Goal: Navigation & Orientation: Find specific page/section

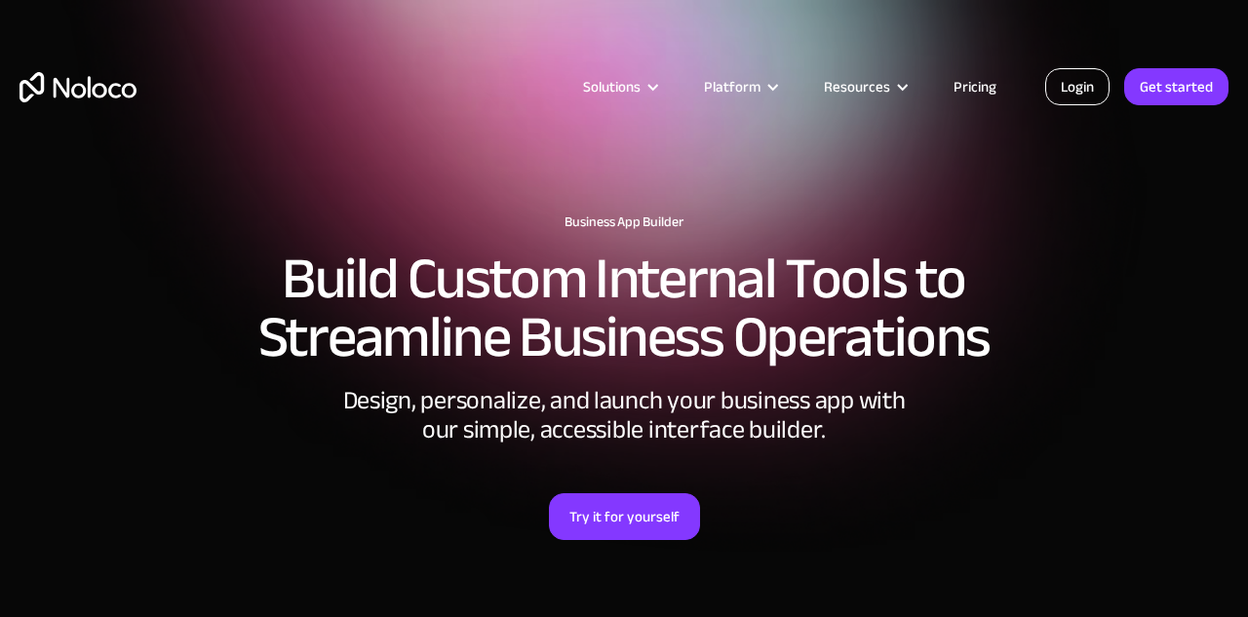
click at [1080, 93] on link "Login" at bounding box center [1077, 86] width 64 height 37
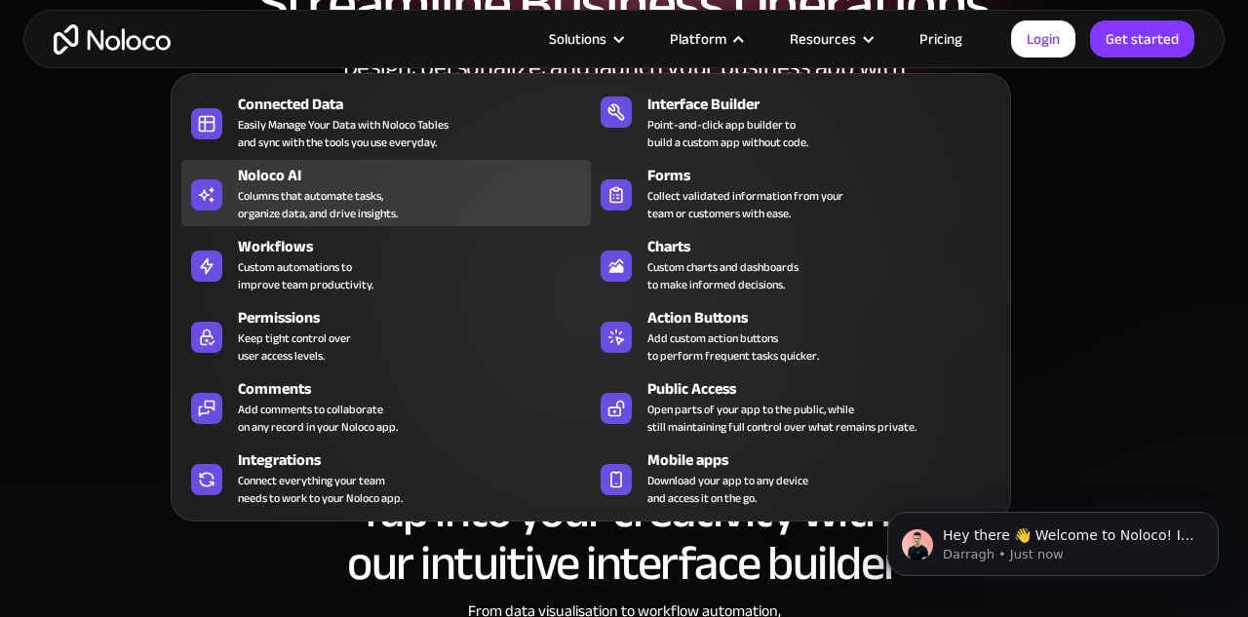
scroll to position [323, 0]
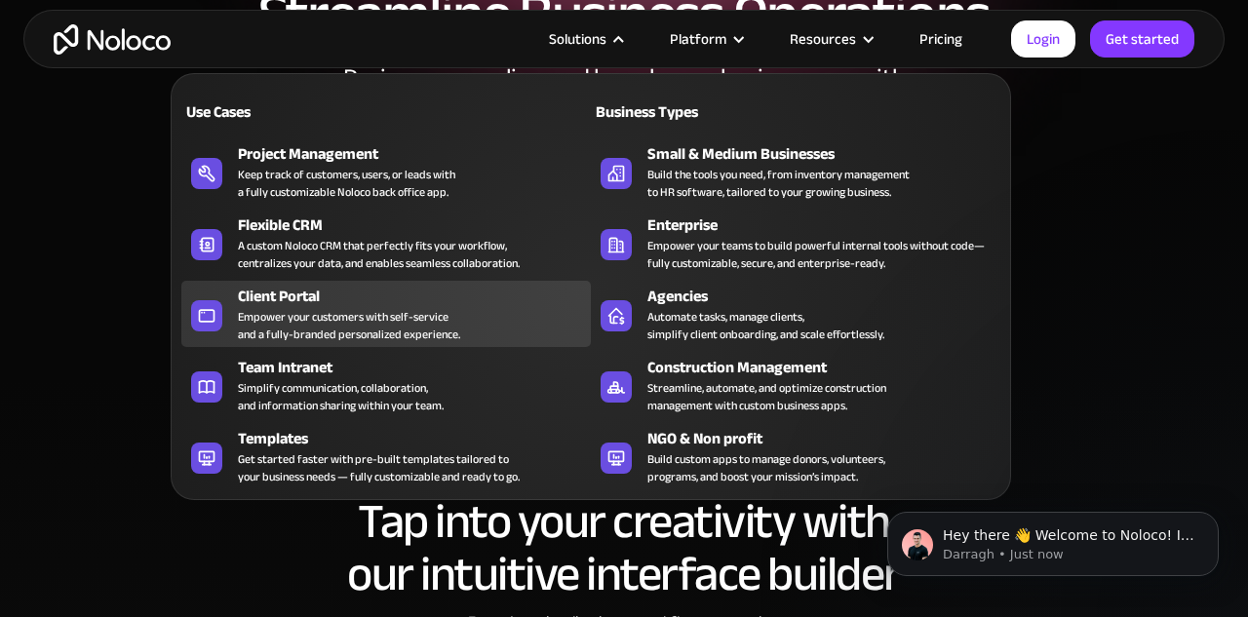
click at [366, 314] on div "Empower your customers with self-service and a fully-branded personalized exper…" at bounding box center [349, 325] width 222 height 35
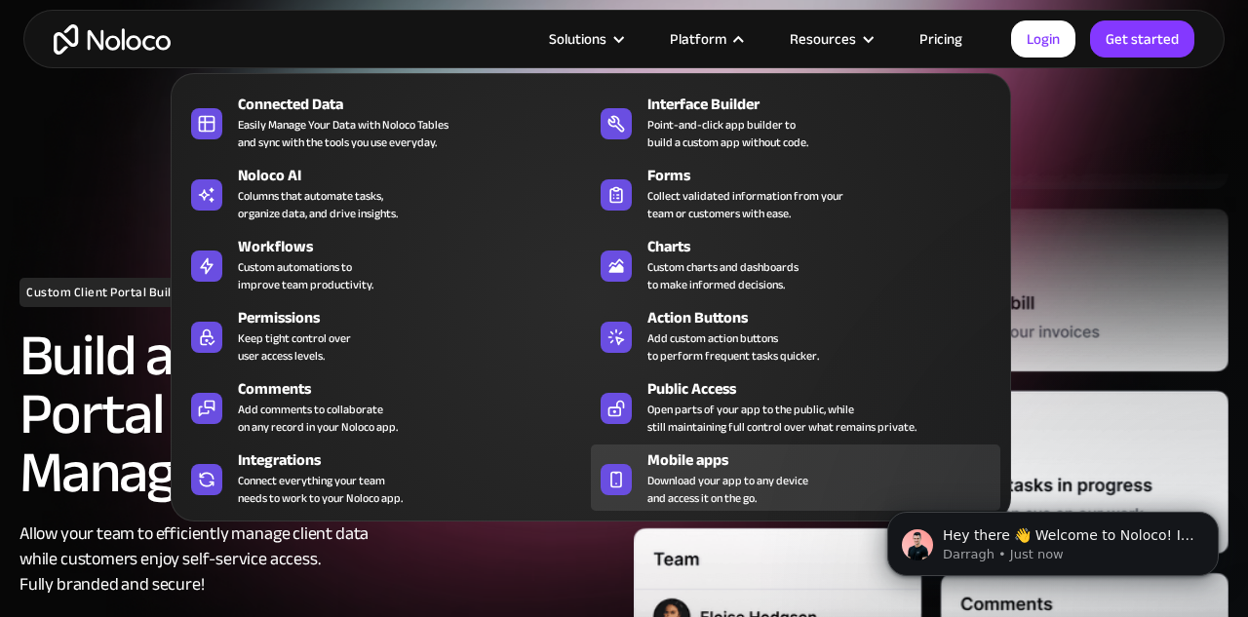
scroll to position [58, 0]
